Goal: Information Seeking & Learning: Learn about a topic

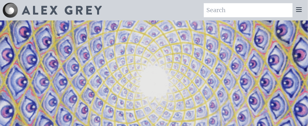
click at [299, 9] on icon at bounding box center [299, 10] width 5 height 4
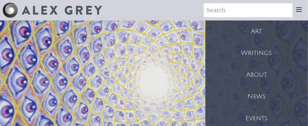
click at [260, 74] on div "About" at bounding box center [257, 75] width 103 height 22
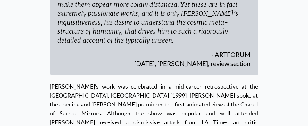
scroll to position [2029, 0]
